Goal: Information Seeking & Learning: Check status

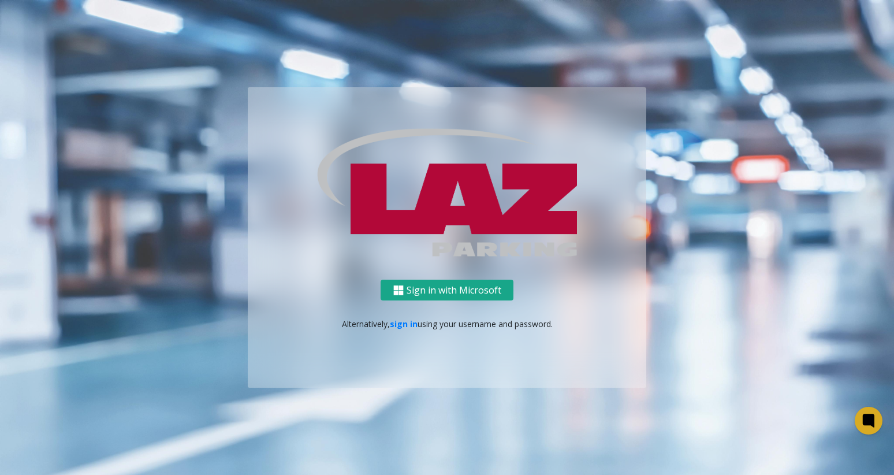
click at [466, 296] on button "Sign in with Microsoft" at bounding box center [447, 290] width 133 height 21
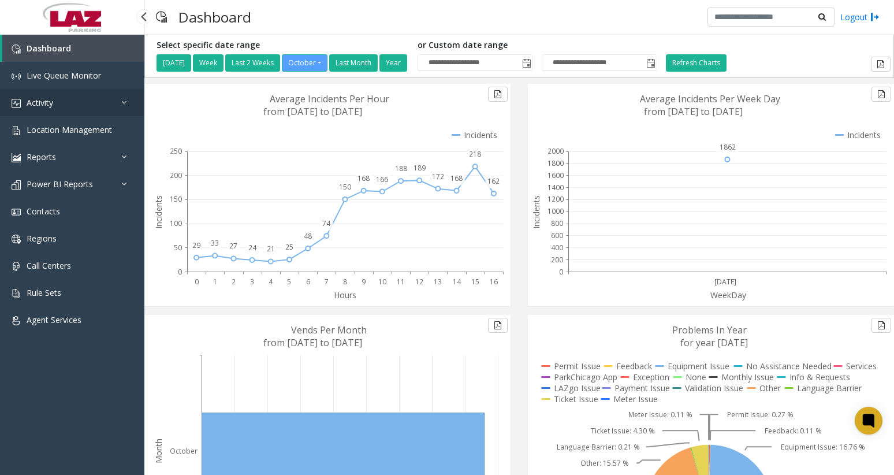
click at [51, 113] on link "Activity" at bounding box center [72, 102] width 144 height 27
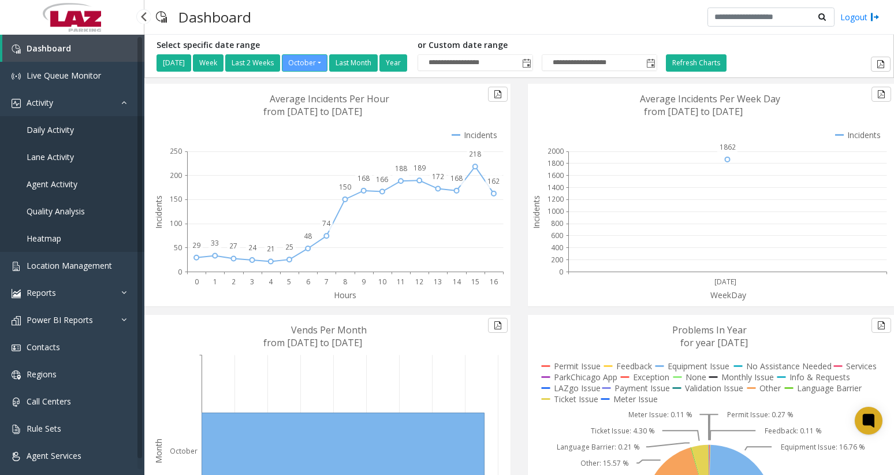
click at [56, 187] on span "Agent Activity" at bounding box center [52, 183] width 51 height 11
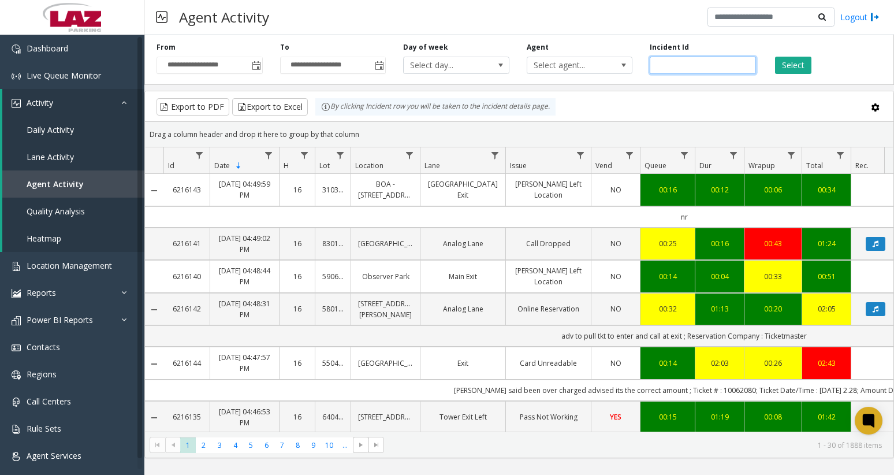
click at [669, 68] on input "number" at bounding box center [703, 65] width 106 height 17
paste input "*******"
type input "*******"
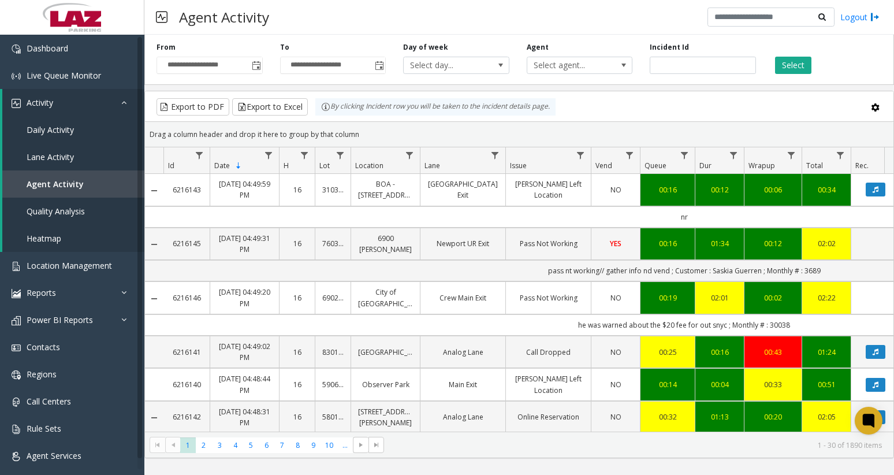
click at [810, 70] on button "Select" at bounding box center [793, 65] width 36 height 17
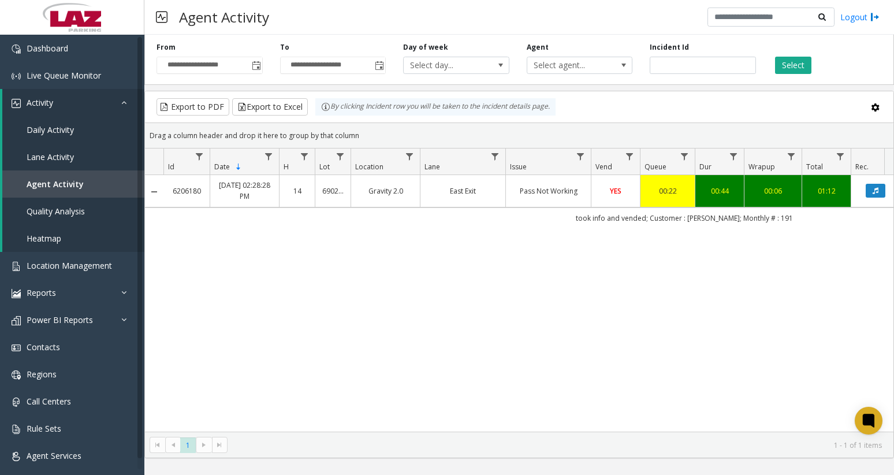
click at [538, 193] on link "Pass Not Working" at bounding box center [548, 190] width 71 height 11
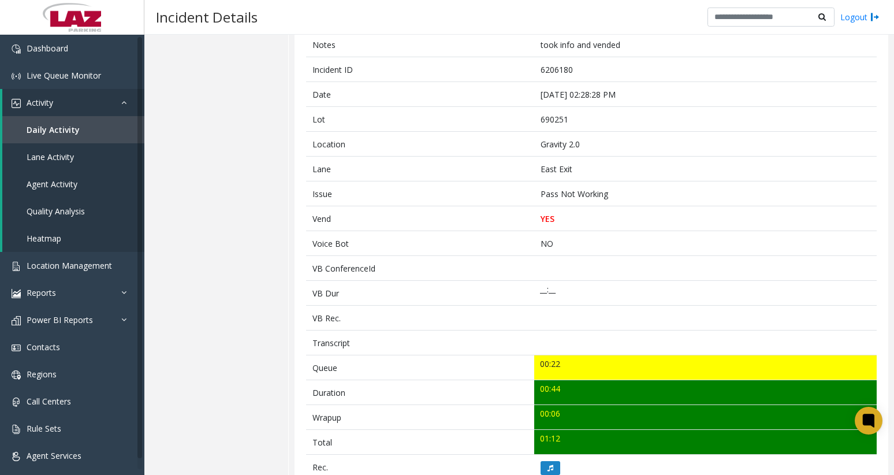
scroll to position [173, 0]
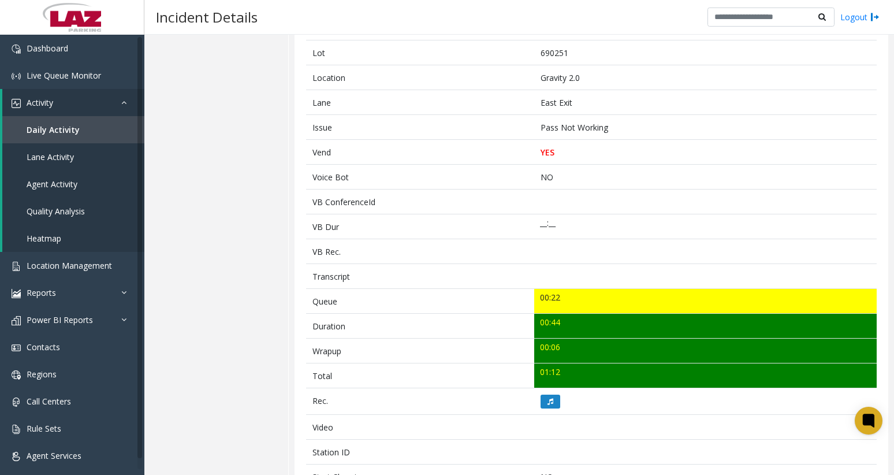
click at [551, 403] on button at bounding box center [551, 401] width 20 height 14
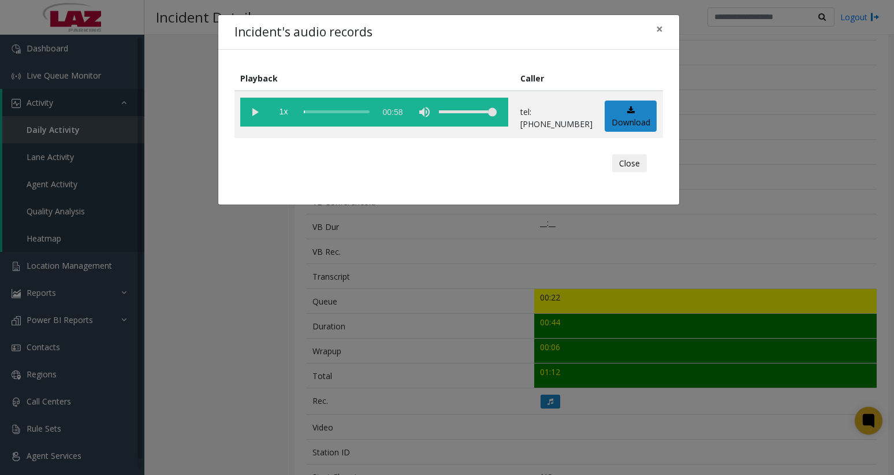
click at [253, 111] on vg-play-pause at bounding box center [254, 112] width 29 height 29
click at [248, 111] on vg-play-pause at bounding box center [254, 112] width 29 height 29
click at [369, 111] on div "scrub bar" at bounding box center [337, 112] width 66 height 29
click at [656, 33] on span "×" at bounding box center [659, 29] width 7 height 16
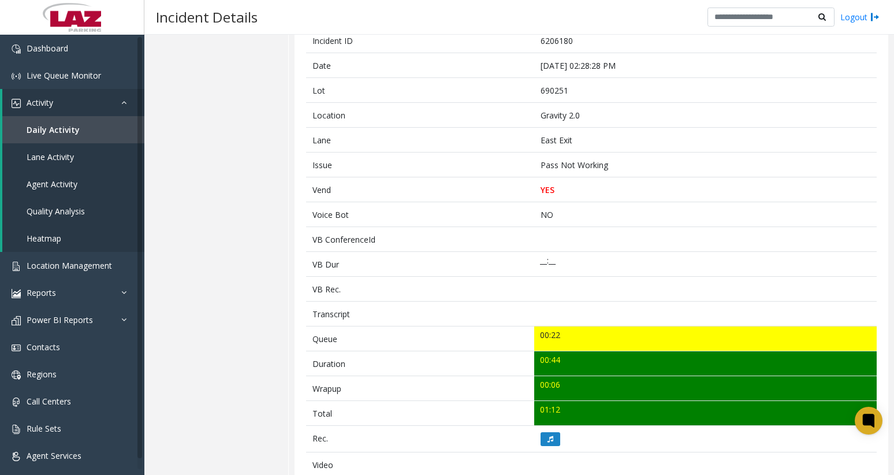
scroll to position [116, 0]
